Goal: Task Accomplishment & Management: Complete application form

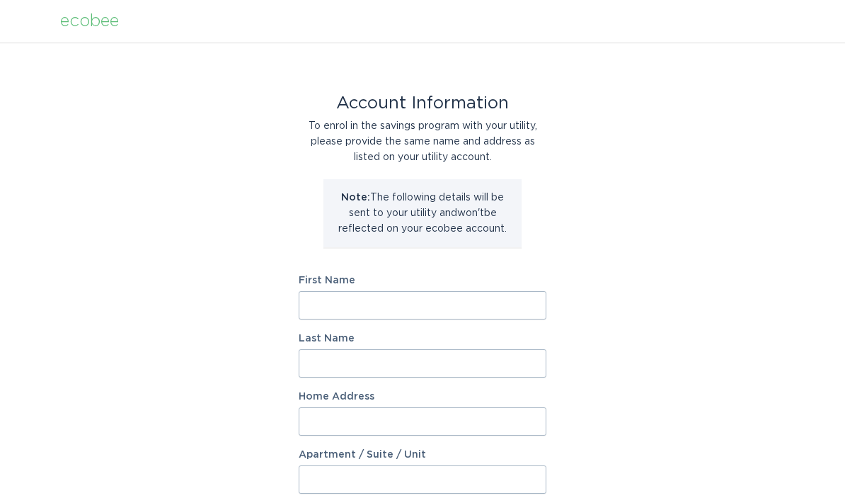
click at [528, 317] on input "First Name" at bounding box center [423, 305] width 248 height 28
type input "[PERSON_NAME]"
click at [465, 350] on input "Last Name" at bounding box center [423, 363] width 248 height 28
type input "[PERSON_NAME]"
click at [409, 400] on label "Home Address" at bounding box center [423, 396] width 248 height 10
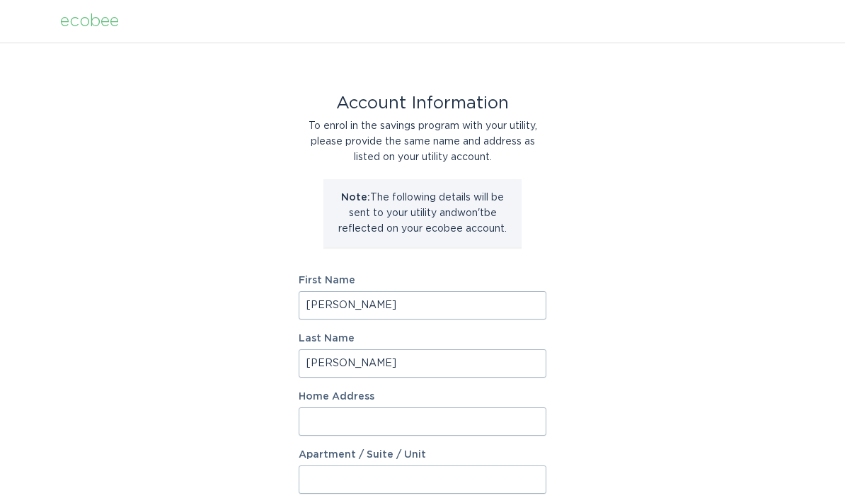
click at [409, 407] on input "Home Address" at bounding box center [423, 421] width 248 height 28
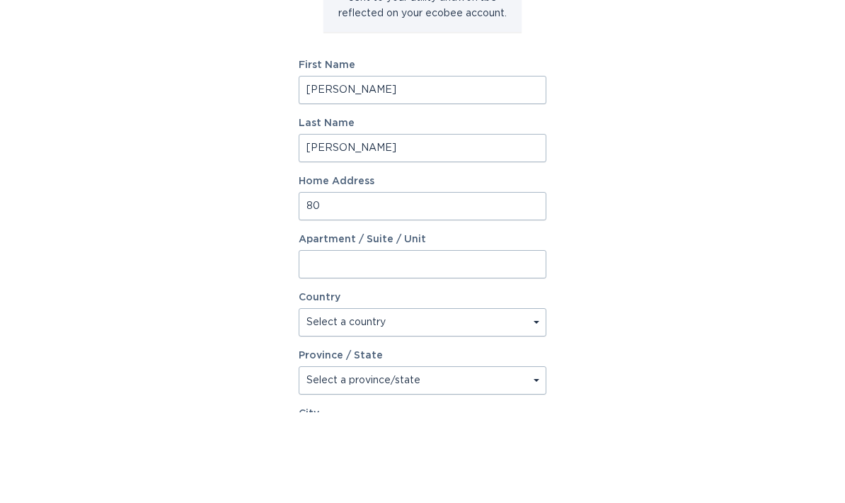
type input "8"
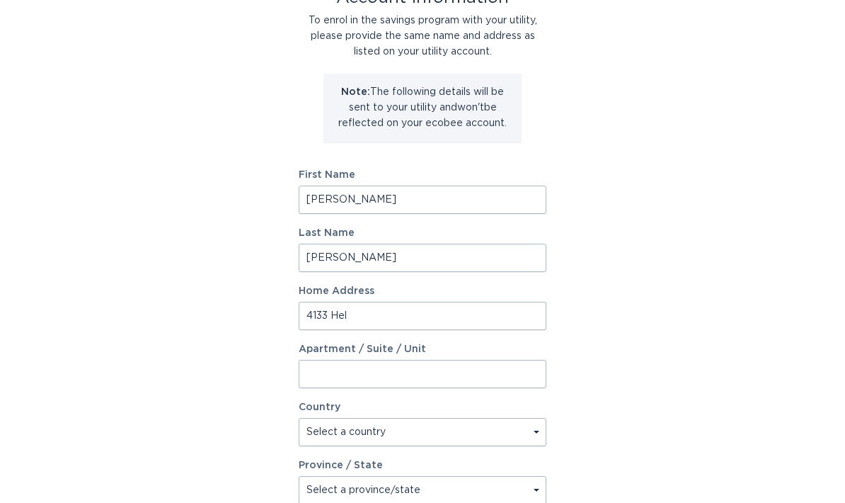
scroll to position [105, 0]
type input "[STREET_ADDRESS][PERSON_NAME]"
click at [456, 374] on input "Apartment / Suite / Unit" at bounding box center [423, 374] width 248 height 28
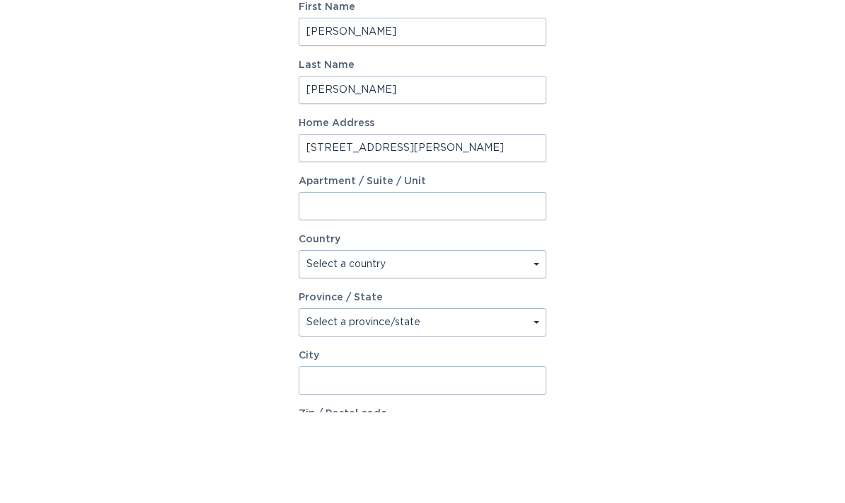
type input "A"
type input "Suite A"
click at [492, 340] on select "Select a country [GEOGRAPHIC_DATA] [GEOGRAPHIC_DATA]" at bounding box center [423, 354] width 248 height 28
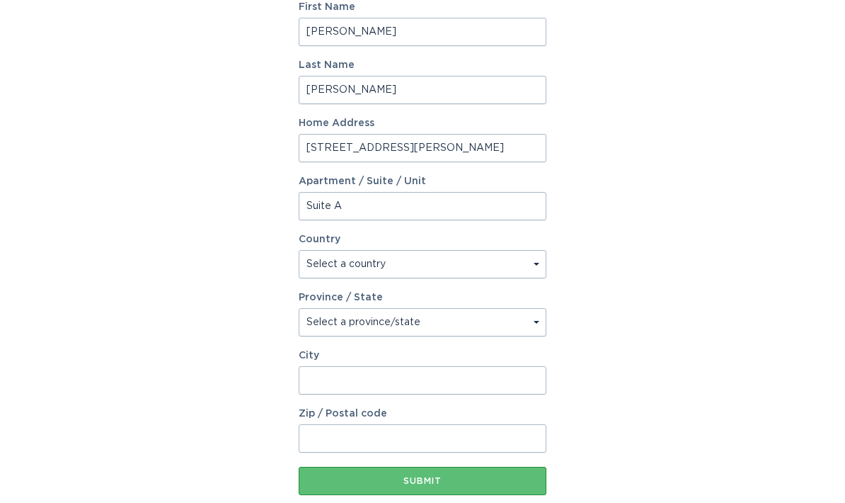
select select "US"
click at [457, 331] on select "Select a province/state [US_STATE] [US_STATE] [US_STATE] [US_STATE] [US_STATE] …" at bounding box center [423, 322] width 248 height 28
select select "AL"
click at [414, 392] on input "City" at bounding box center [423, 380] width 248 height 28
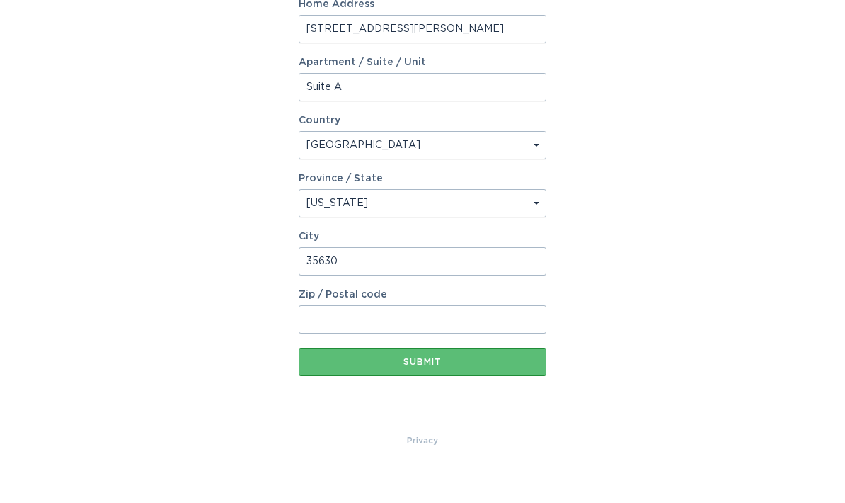
scroll to position [359, 0]
type input "3"
type input "[GEOGRAPHIC_DATA]"
click at [488, 338] on input "Zip / Postal code" at bounding box center [423, 352] width 248 height 28
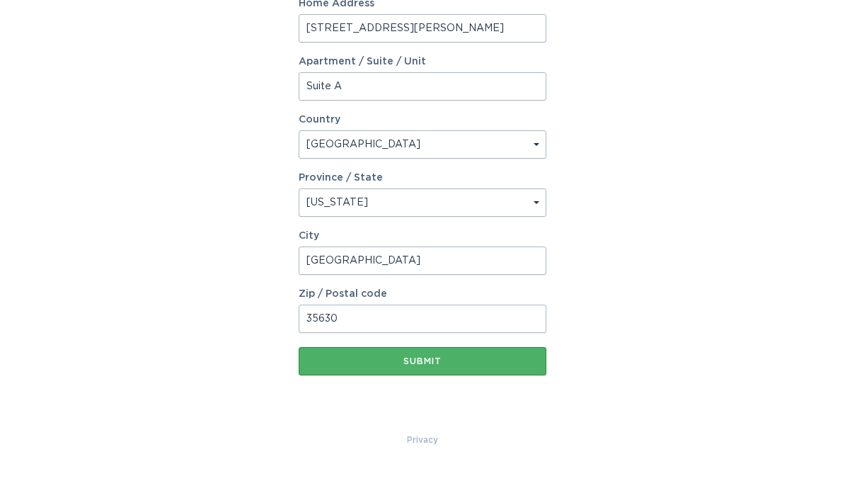
type input "35630"
click at [498, 391] on div "Submit" at bounding box center [423, 395] width 234 height 8
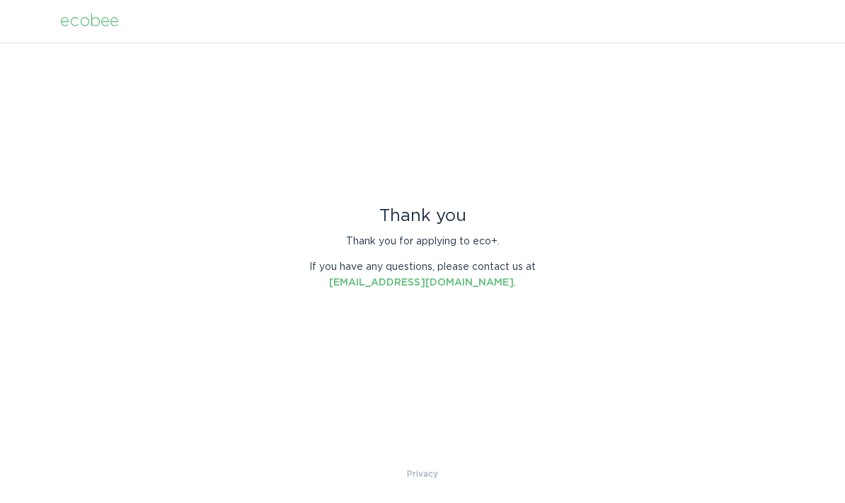
scroll to position [0, 0]
